Goal: Task Accomplishment & Management: Complete application form

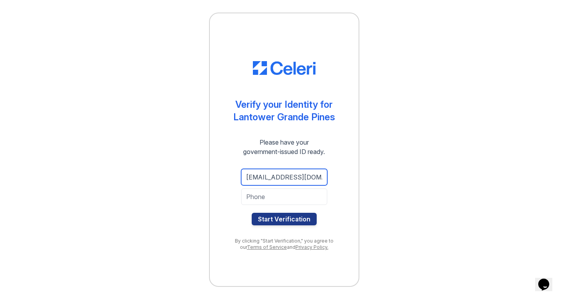
type input "mamoto5@yahoo.com"
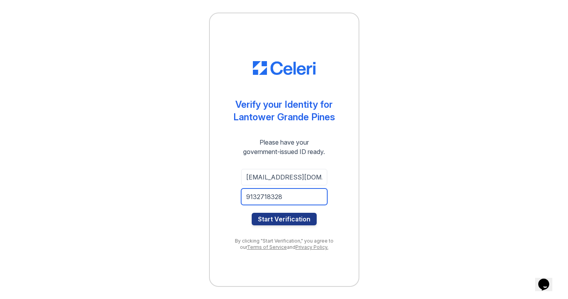
type input "9132718328"
click at [284, 219] on button "Start Verification" at bounding box center [284, 219] width 65 height 13
